Goal: Task Accomplishment & Management: Manage account settings

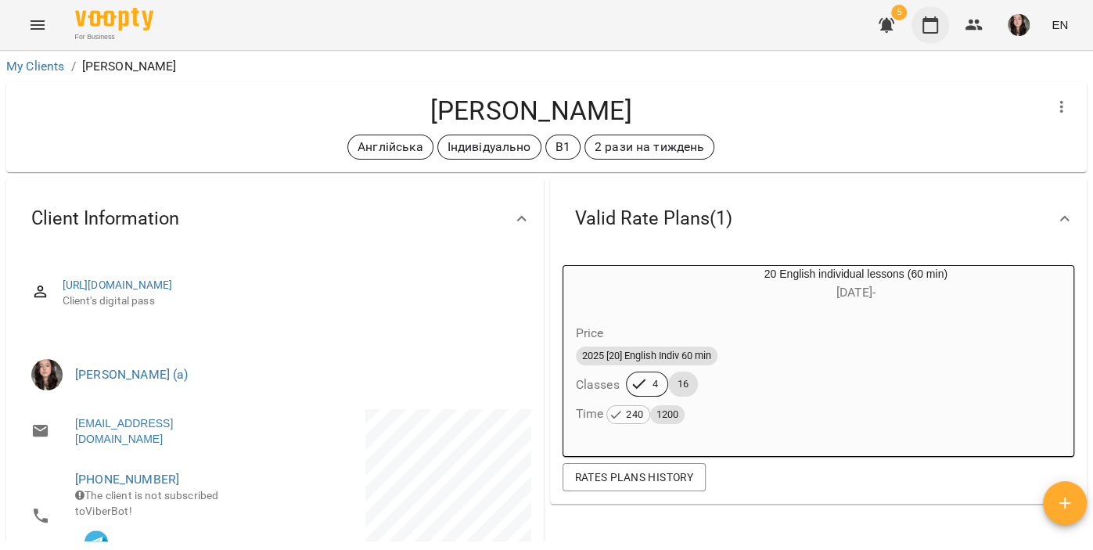
click at [932, 22] on icon "button" at bounding box center [930, 25] width 19 height 19
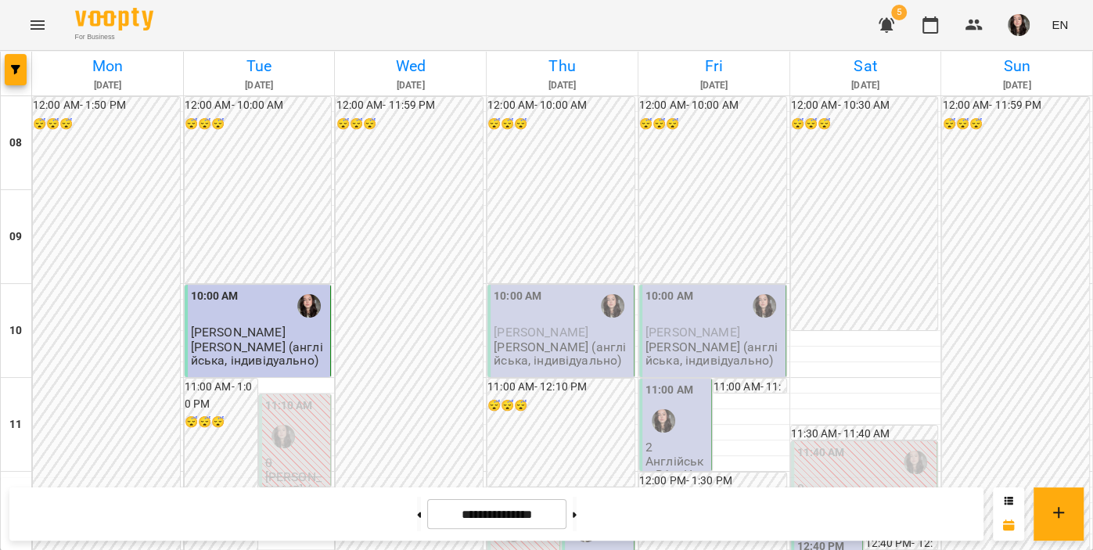
scroll to position [106, 0]
click at [585, 288] on div "10:00 AM" at bounding box center [562, 306] width 137 height 36
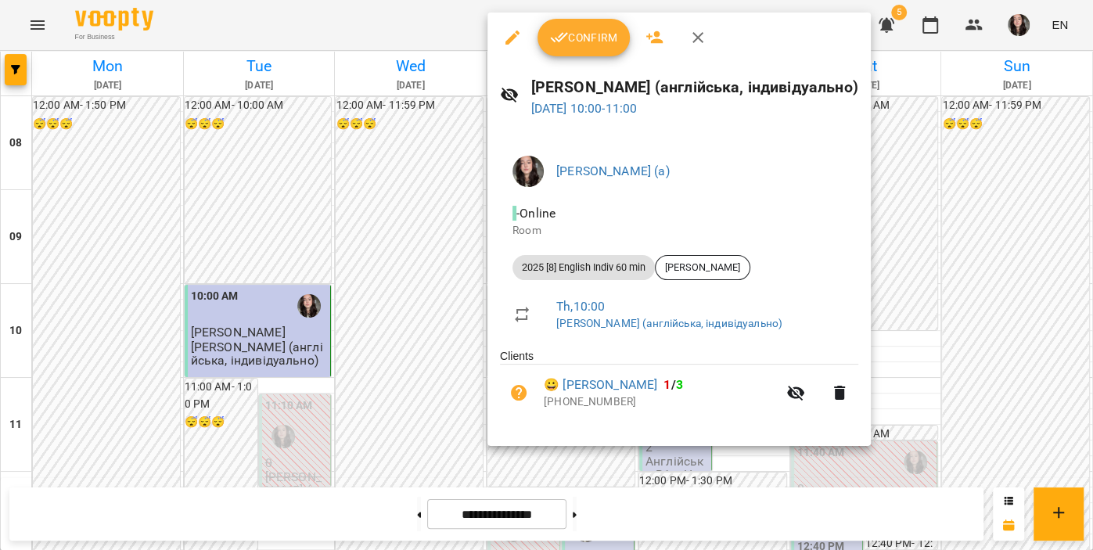
click at [585, 57] on div "Confirm" at bounding box center [680, 38] width 384 height 50
click at [583, 43] on span "Confirm" at bounding box center [583, 37] width 67 height 19
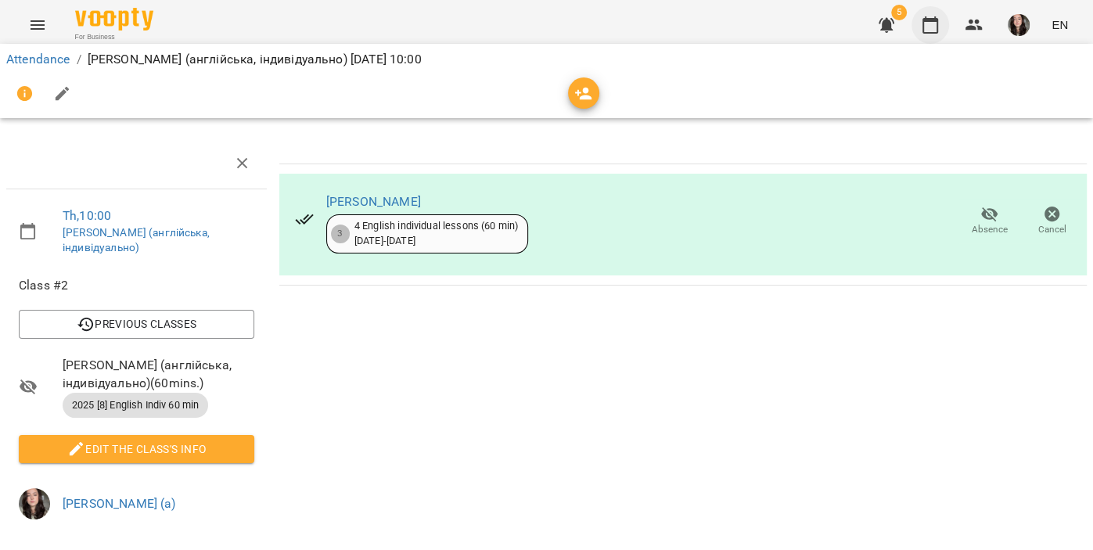
click at [935, 25] on icon "button" at bounding box center [930, 25] width 19 height 19
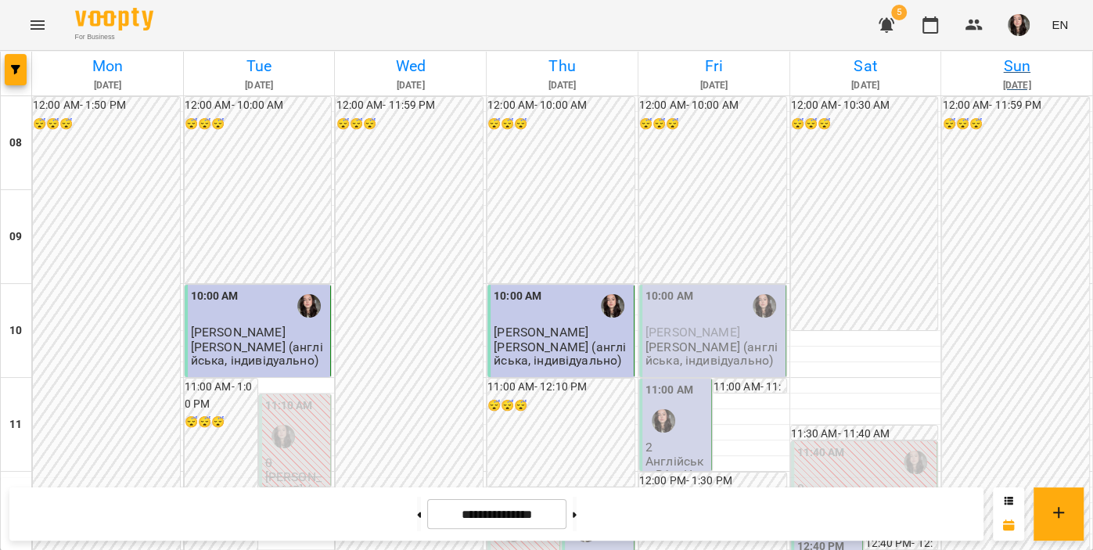
scroll to position [294, 0]
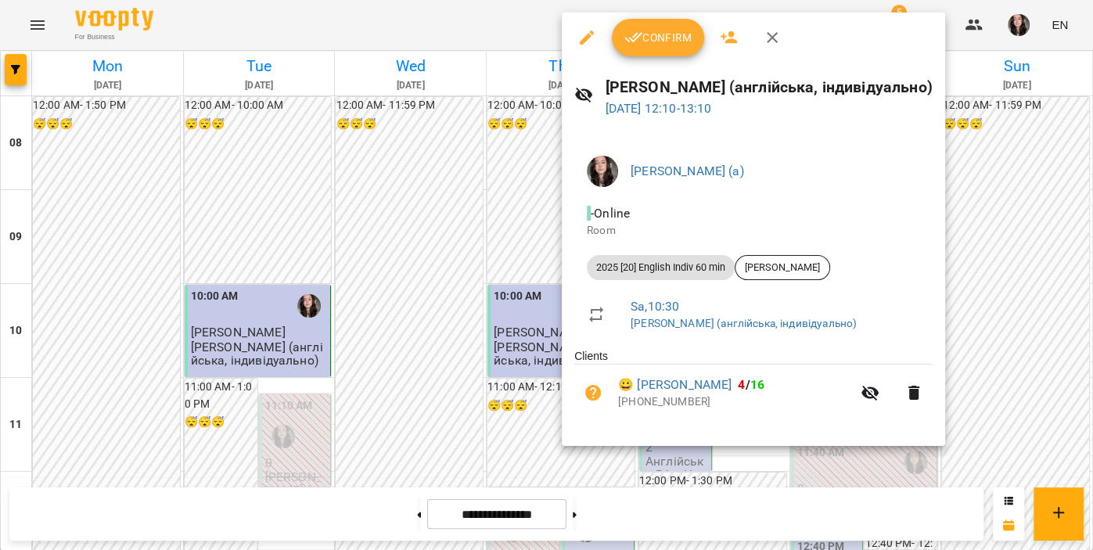
click at [655, 40] on span "Confirm" at bounding box center [658, 37] width 67 height 19
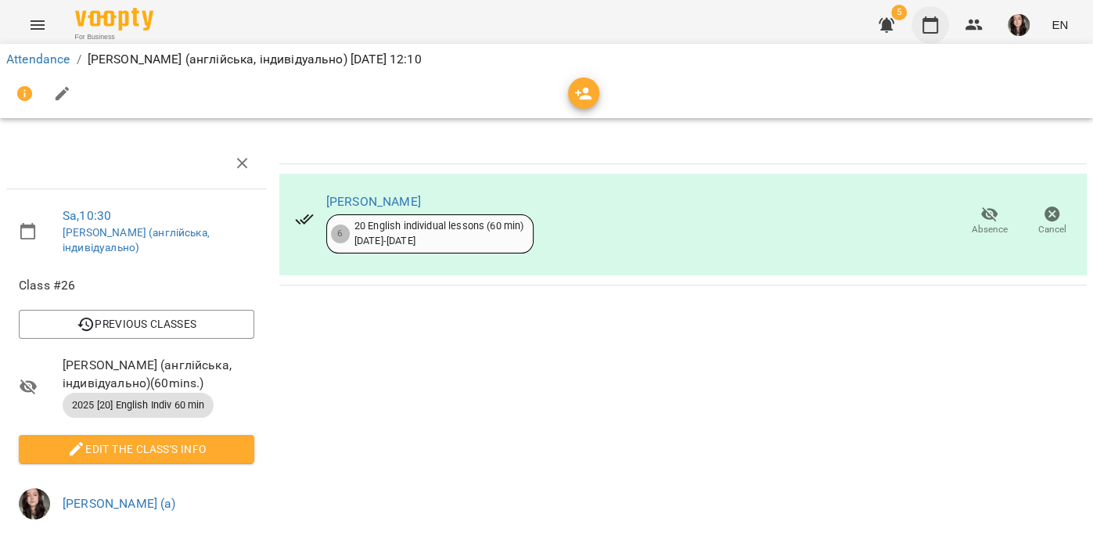
click at [931, 28] on icon "button" at bounding box center [930, 25] width 19 height 19
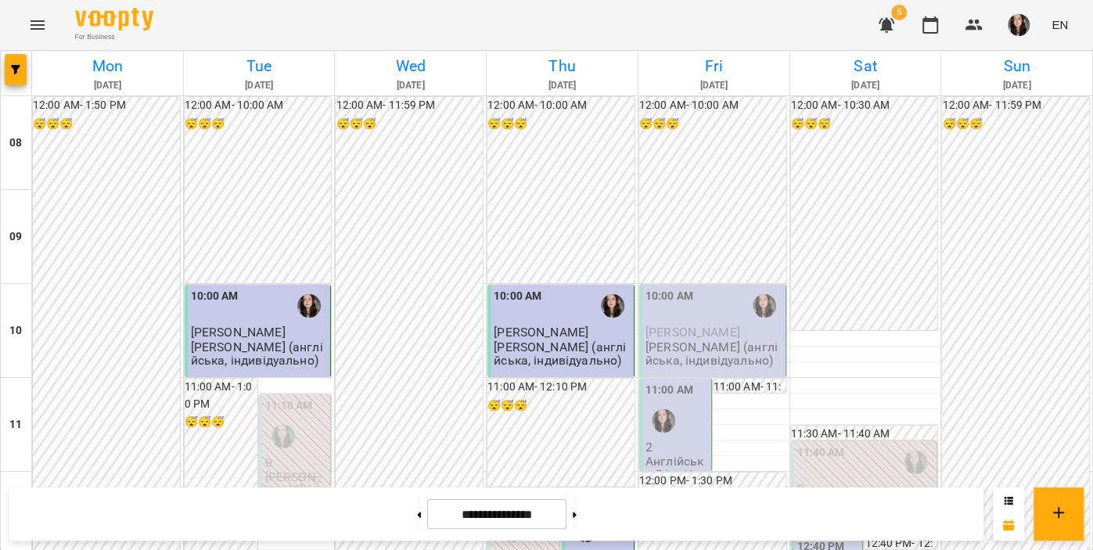
scroll to position [872, 0]
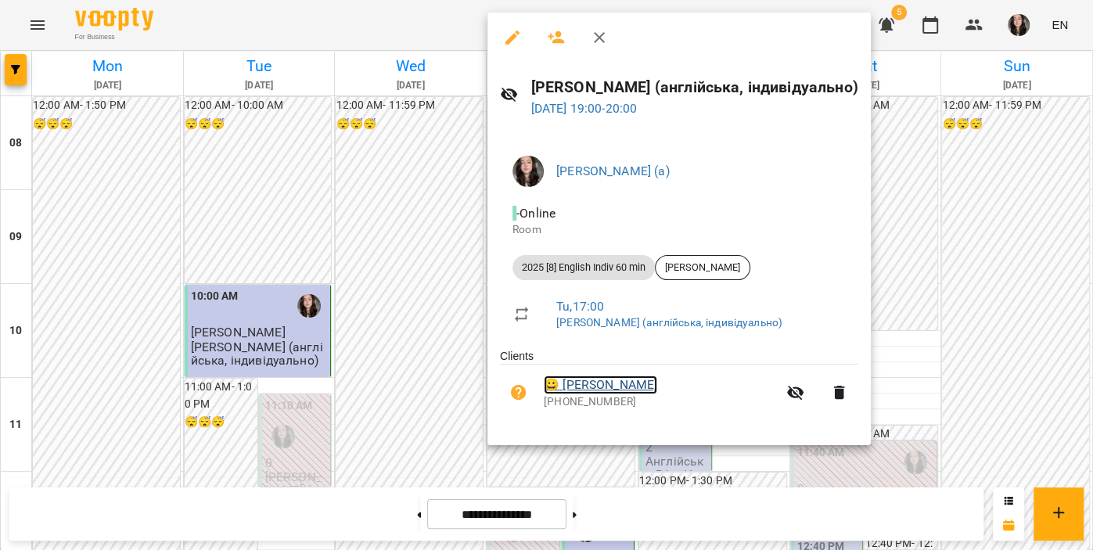
click at [591, 389] on link "😀 [PERSON_NAME]" at bounding box center [600, 385] width 113 height 19
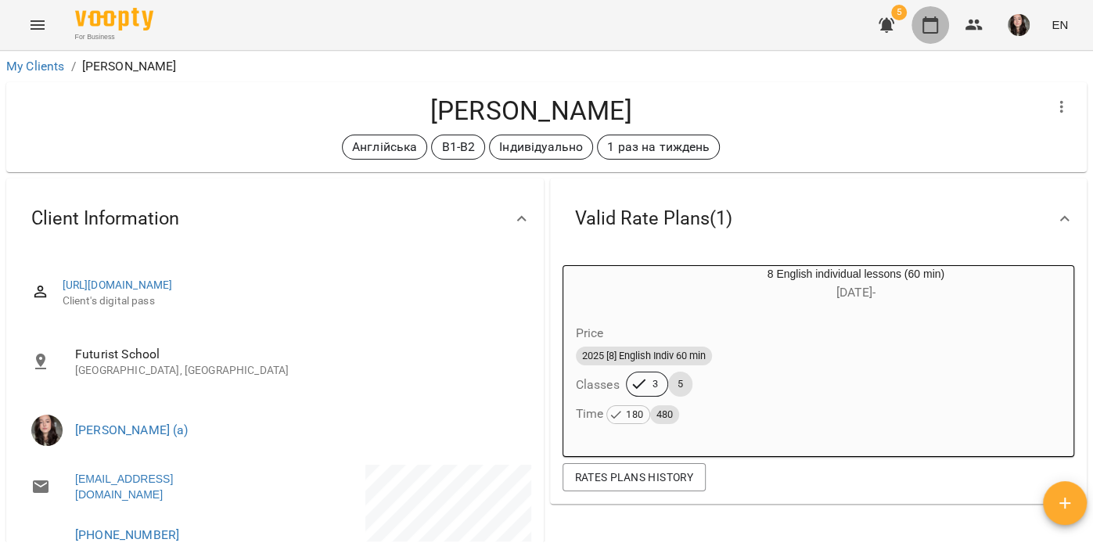
click at [931, 31] on icon "button" at bounding box center [930, 25] width 19 height 19
